Goal: Check status

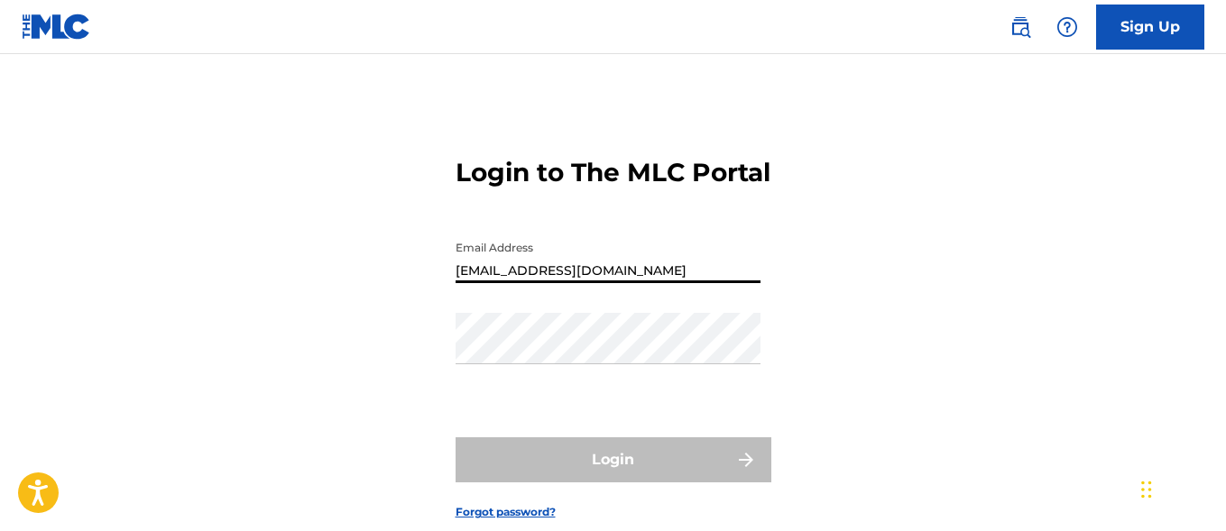
type input "[EMAIL_ADDRESS][DOMAIN_NAME]"
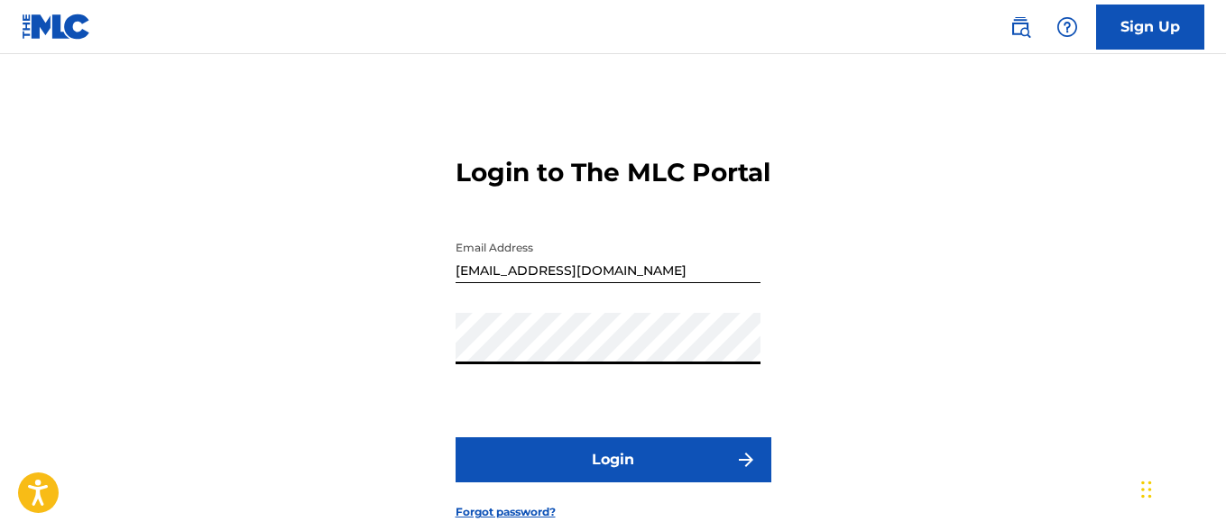
click at [613, 483] on button "Login" at bounding box center [614, 460] width 316 height 45
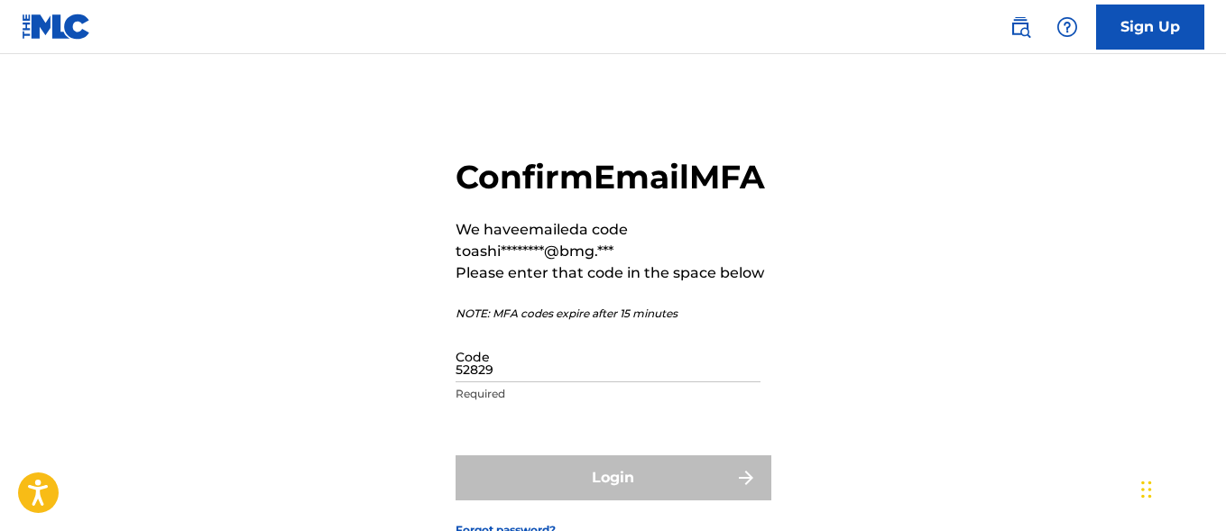
type input "528293"
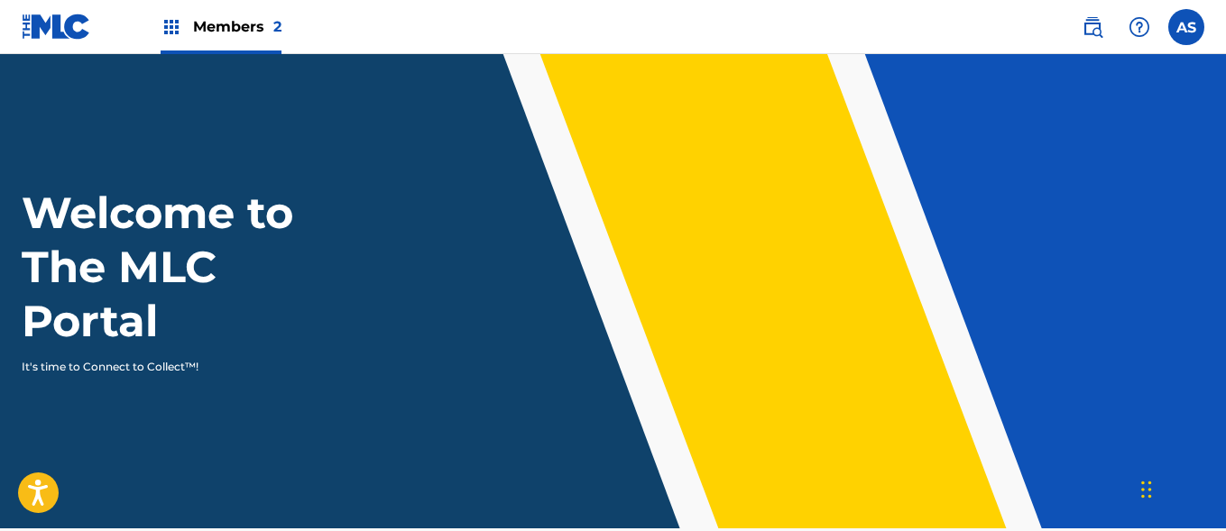
click at [171, 27] on img at bounding box center [172, 27] width 22 height 22
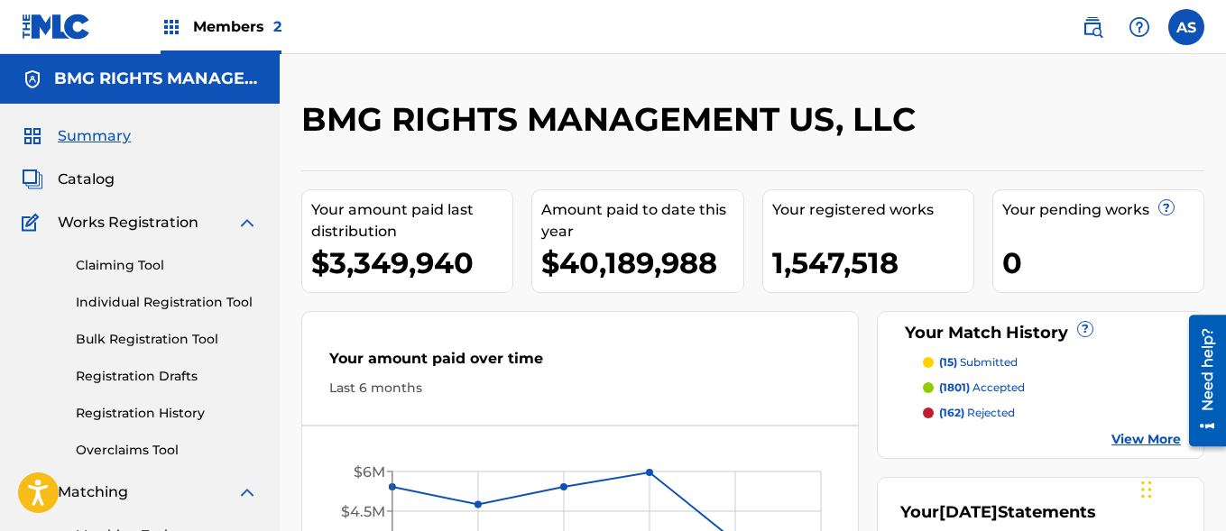
scroll to position [392, 0]
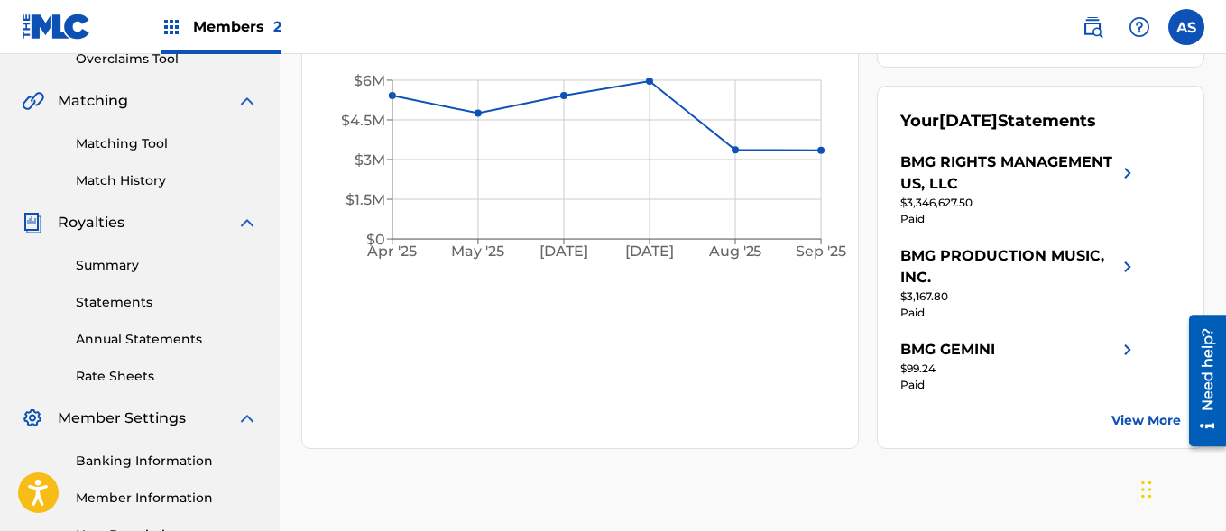
click at [167, 265] on link "Summary" at bounding box center [167, 265] width 182 height 19
